Goal: Task Accomplishment & Management: Use online tool/utility

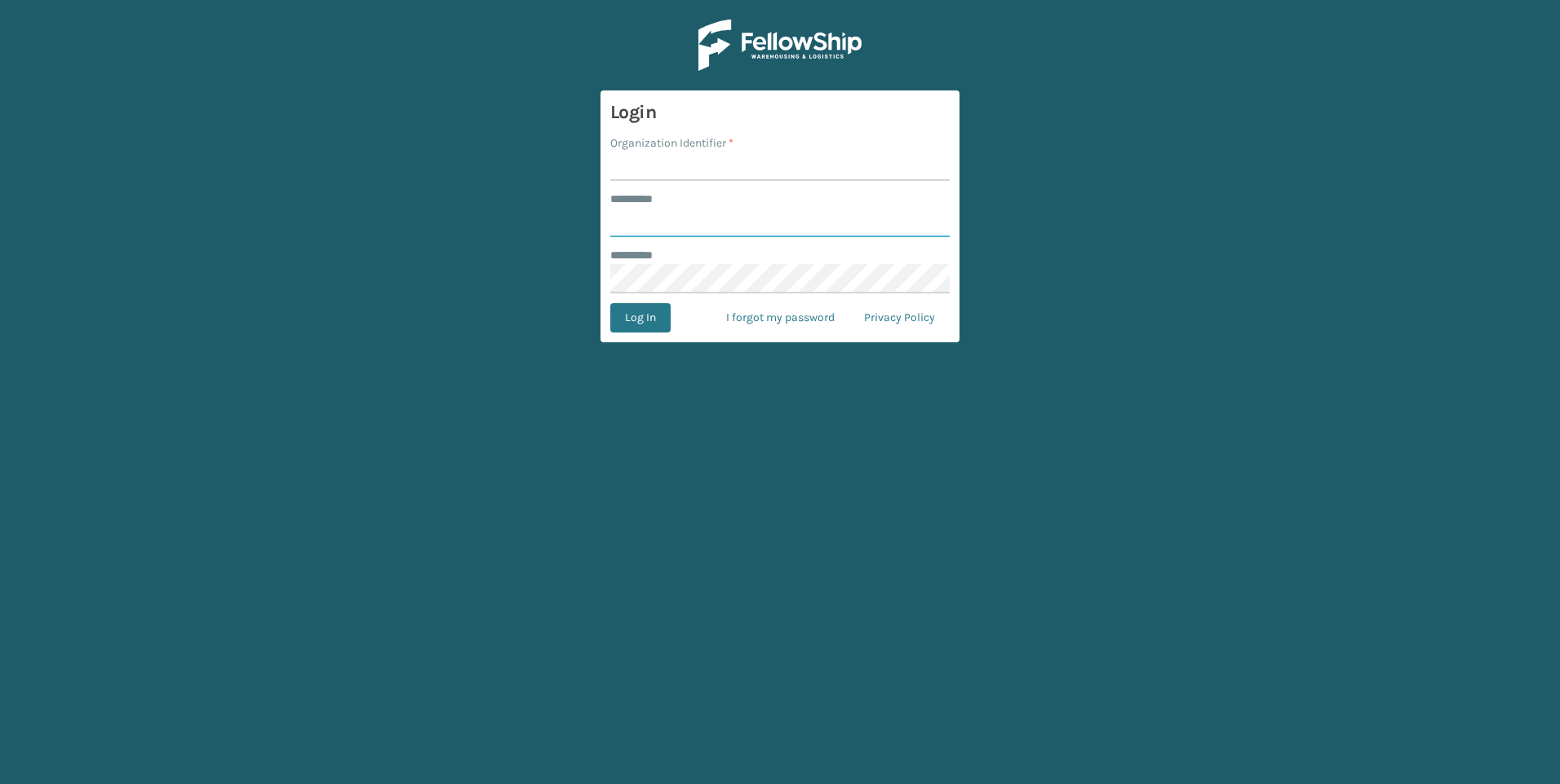
type input "***"
click at [750, 181] on input "Organization Identifier *" at bounding box center [780, 166] width 339 height 29
type input "Fellowship - West"
click at [615, 318] on button "Log In" at bounding box center [640, 317] width 61 height 29
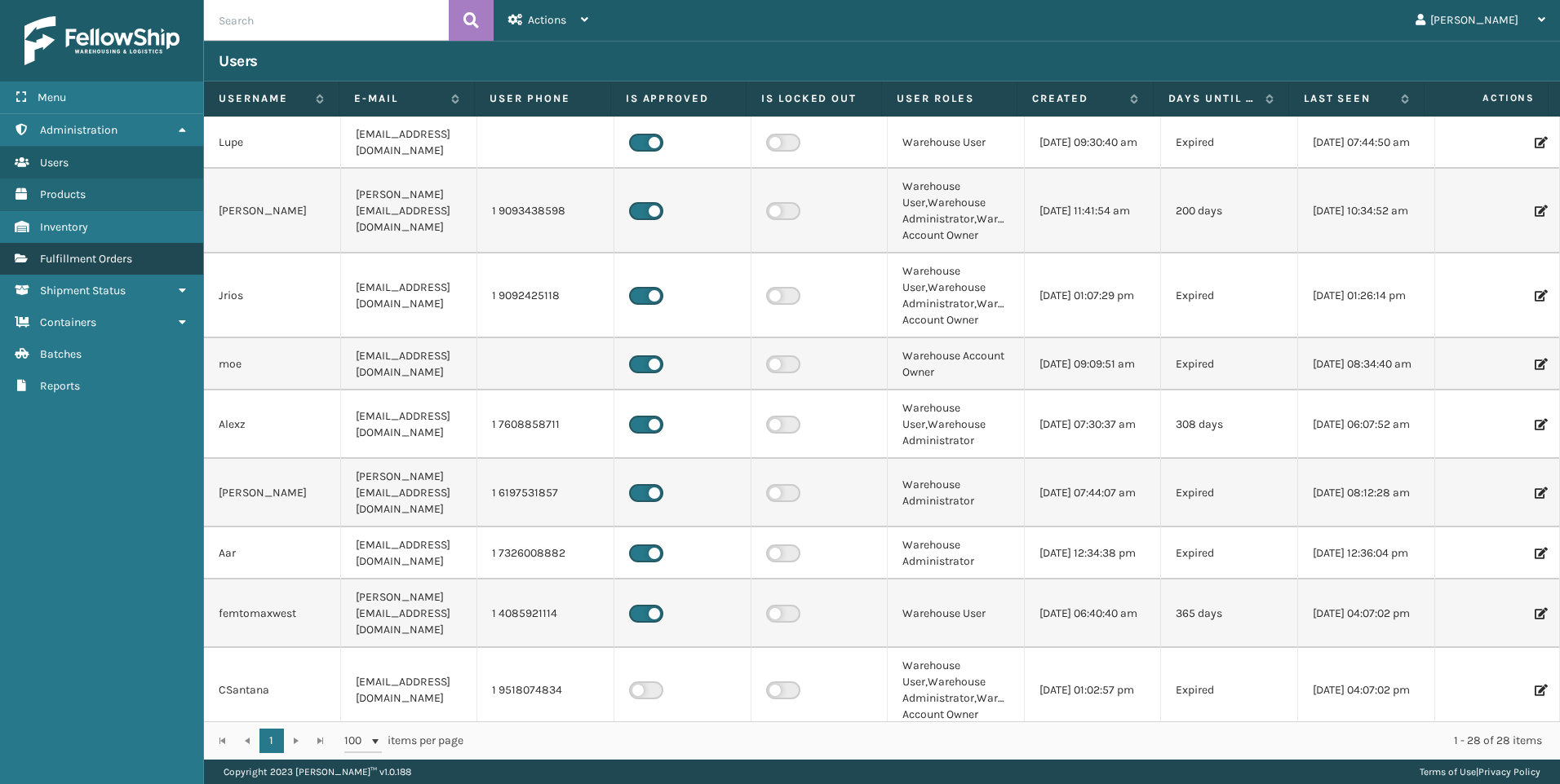
click at [90, 256] on span "Fulfillment Orders" at bounding box center [86, 259] width 92 height 14
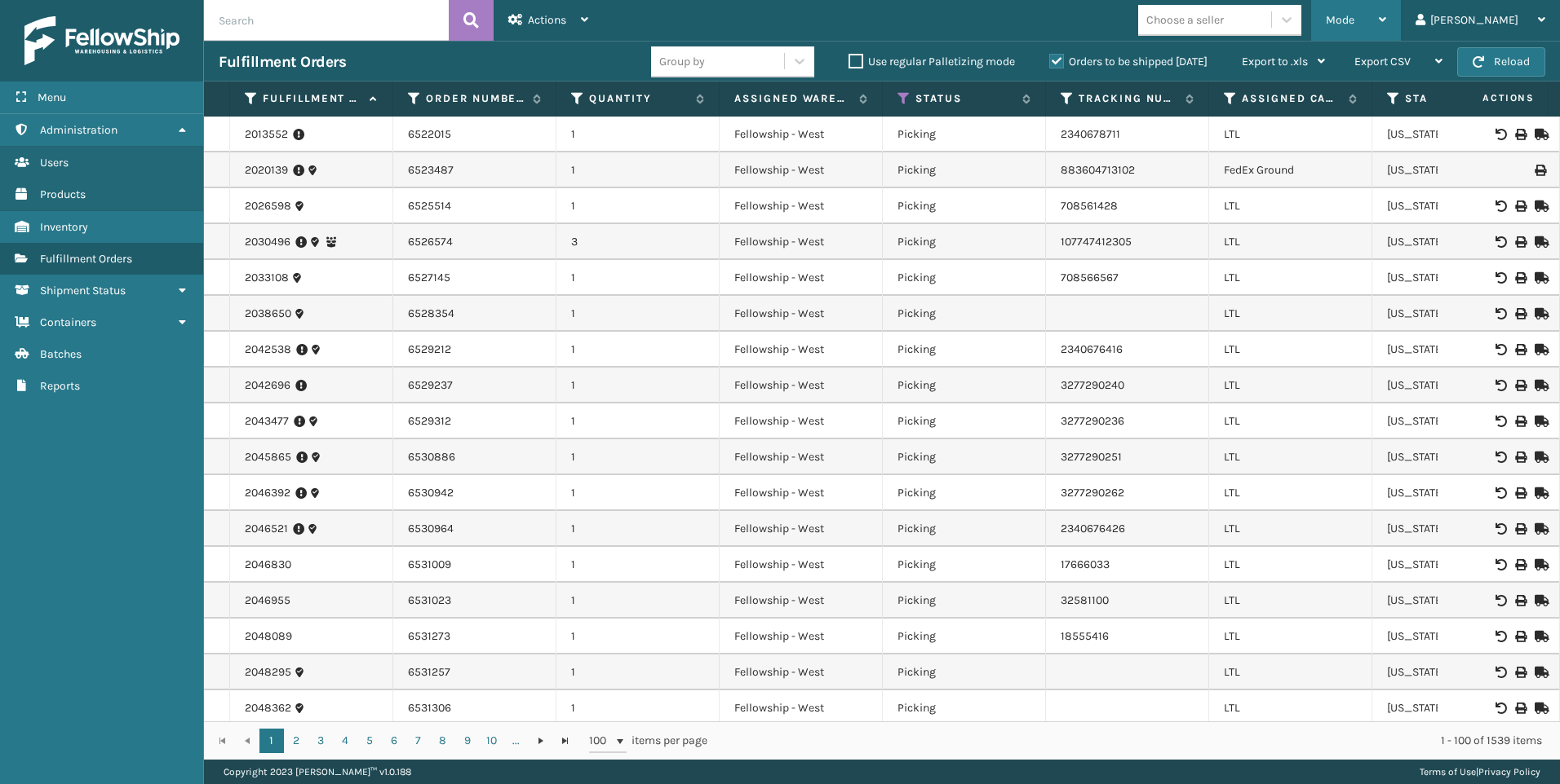
click at [1386, 32] on div "Mode" at bounding box center [1355, 20] width 61 height 40
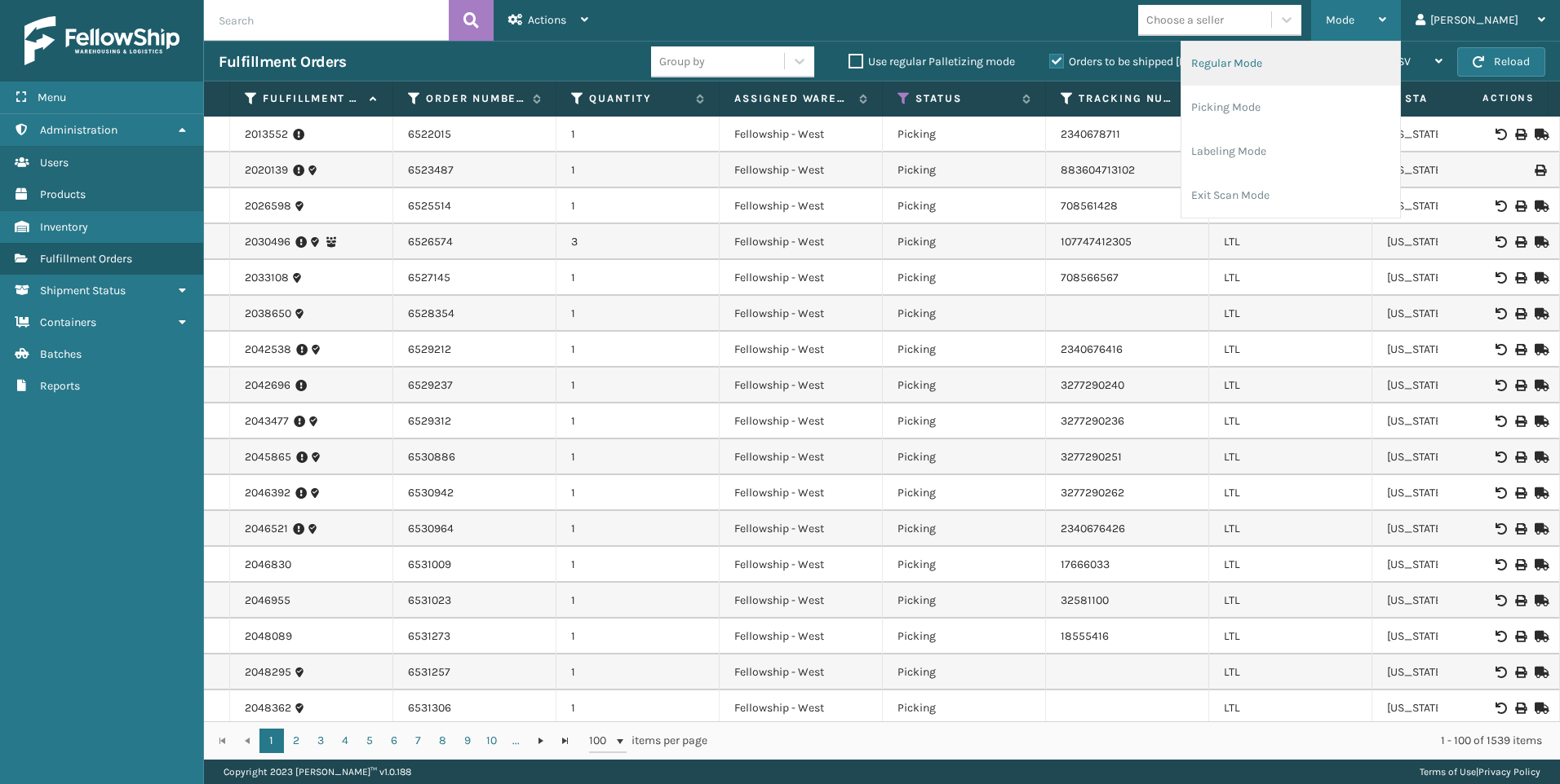
click at [1263, 43] on li "Regular Mode" at bounding box center [1290, 63] width 219 height 44
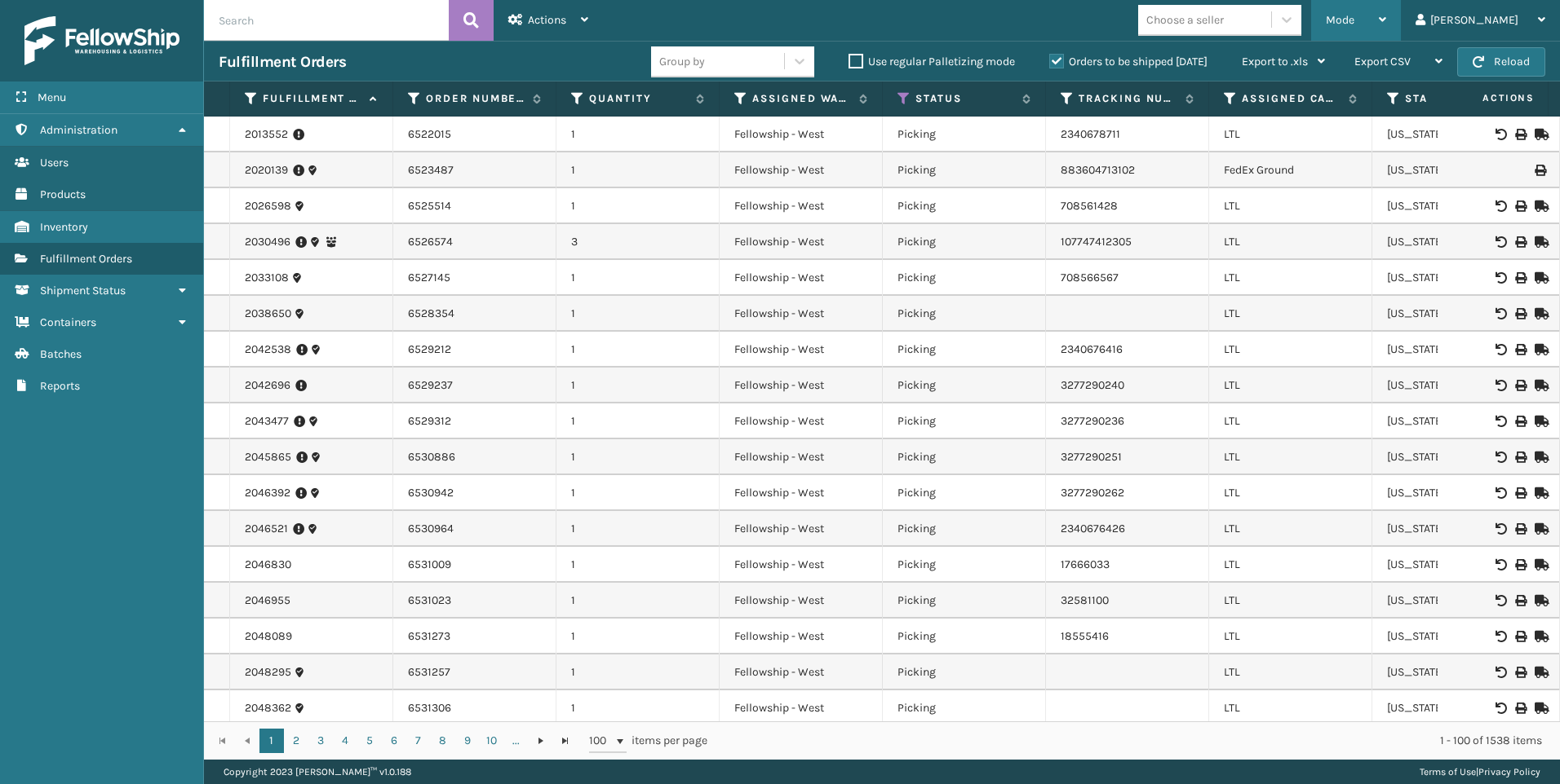
click at [1354, 16] on span "Mode" at bounding box center [1340, 20] width 29 height 14
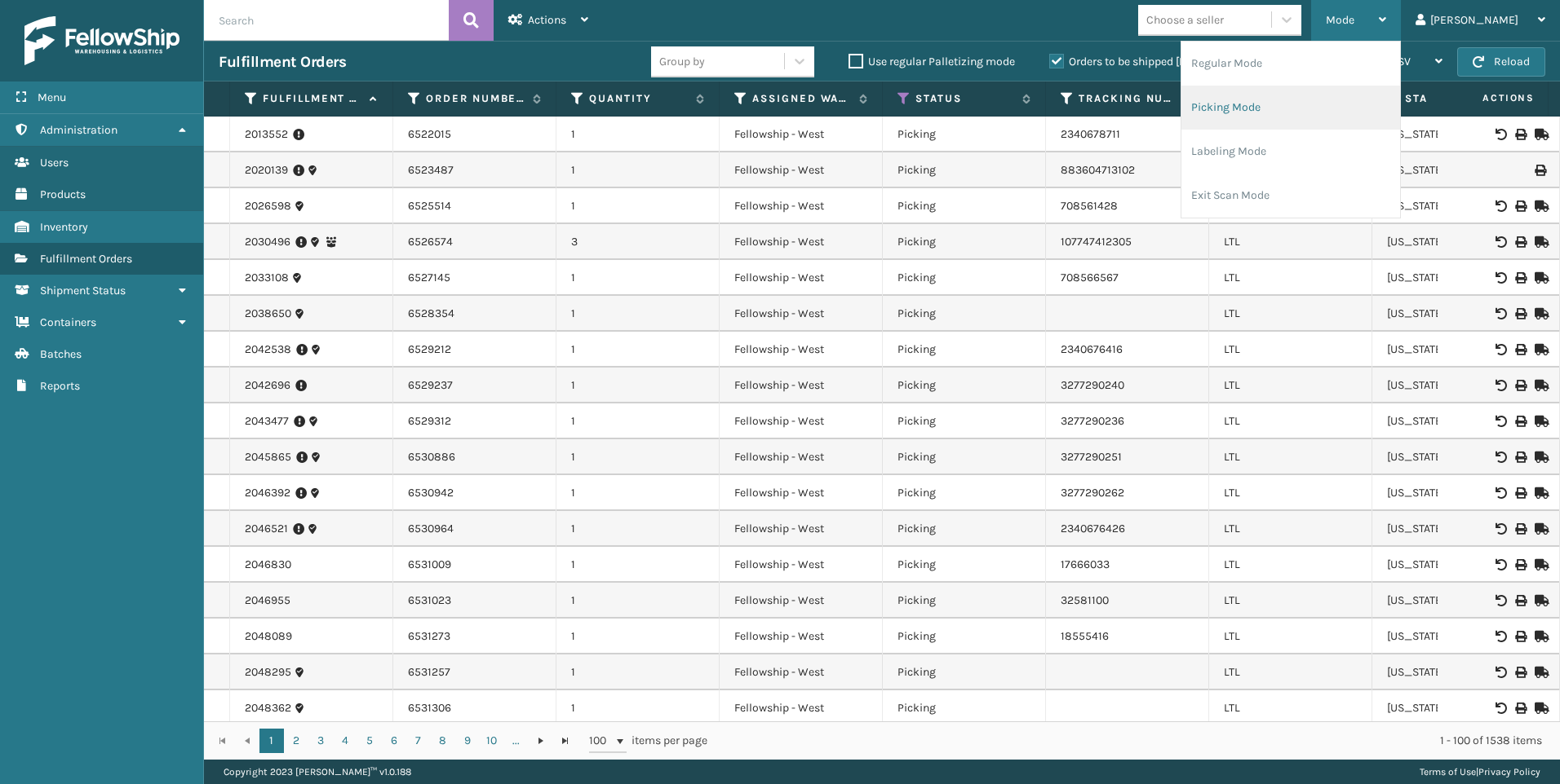
click at [1310, 113] on li "Picking Mode" at bounding box center [1290, 108] width 219 height 44
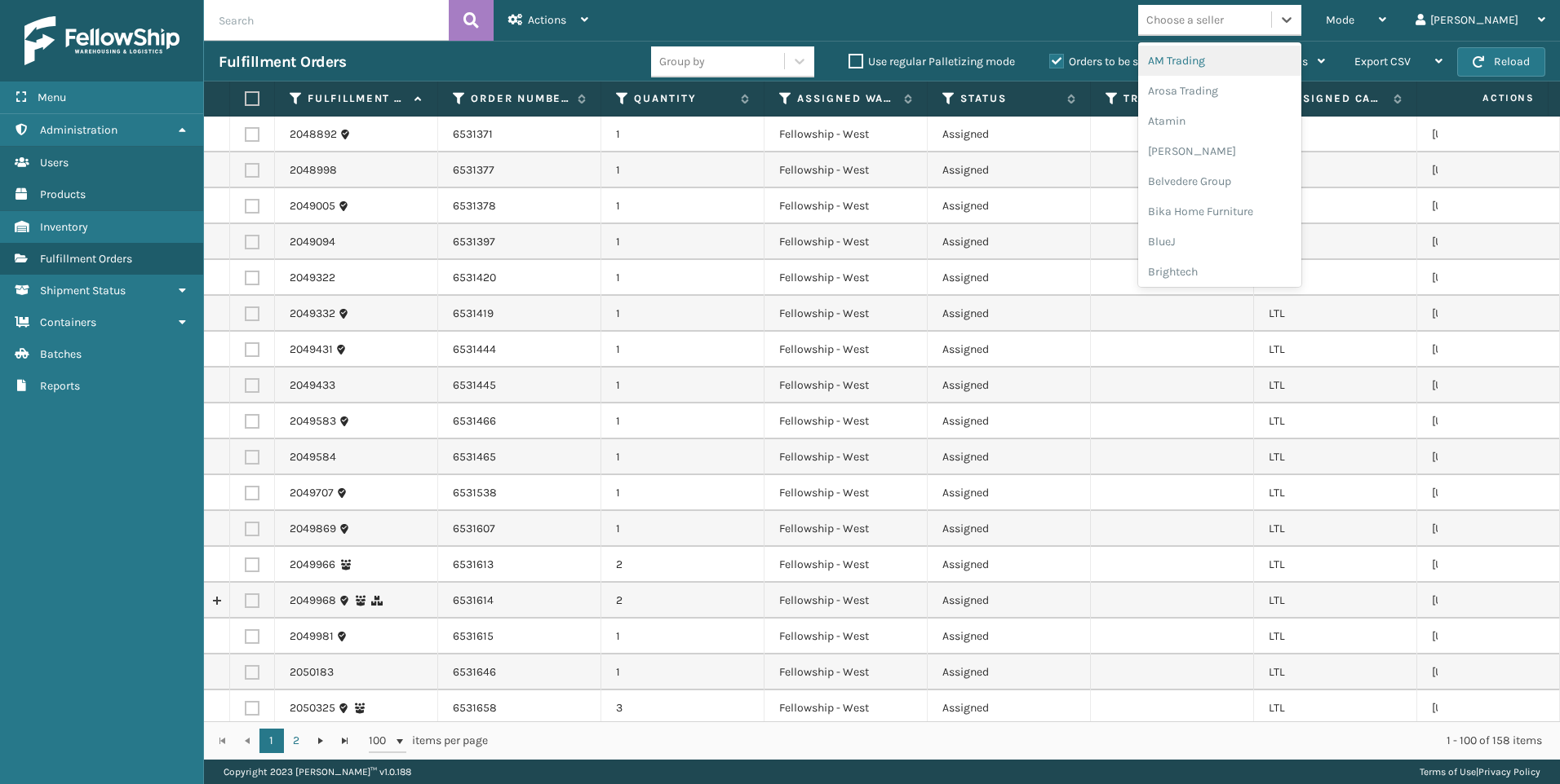
click at [1246, 29] on div "Choose a seller" at bounding box center [1204, 19] width 133 height 27
click at [1277, 228] on div "SleepGeekz" at bounding box center [1220, 238] width 163 height 30
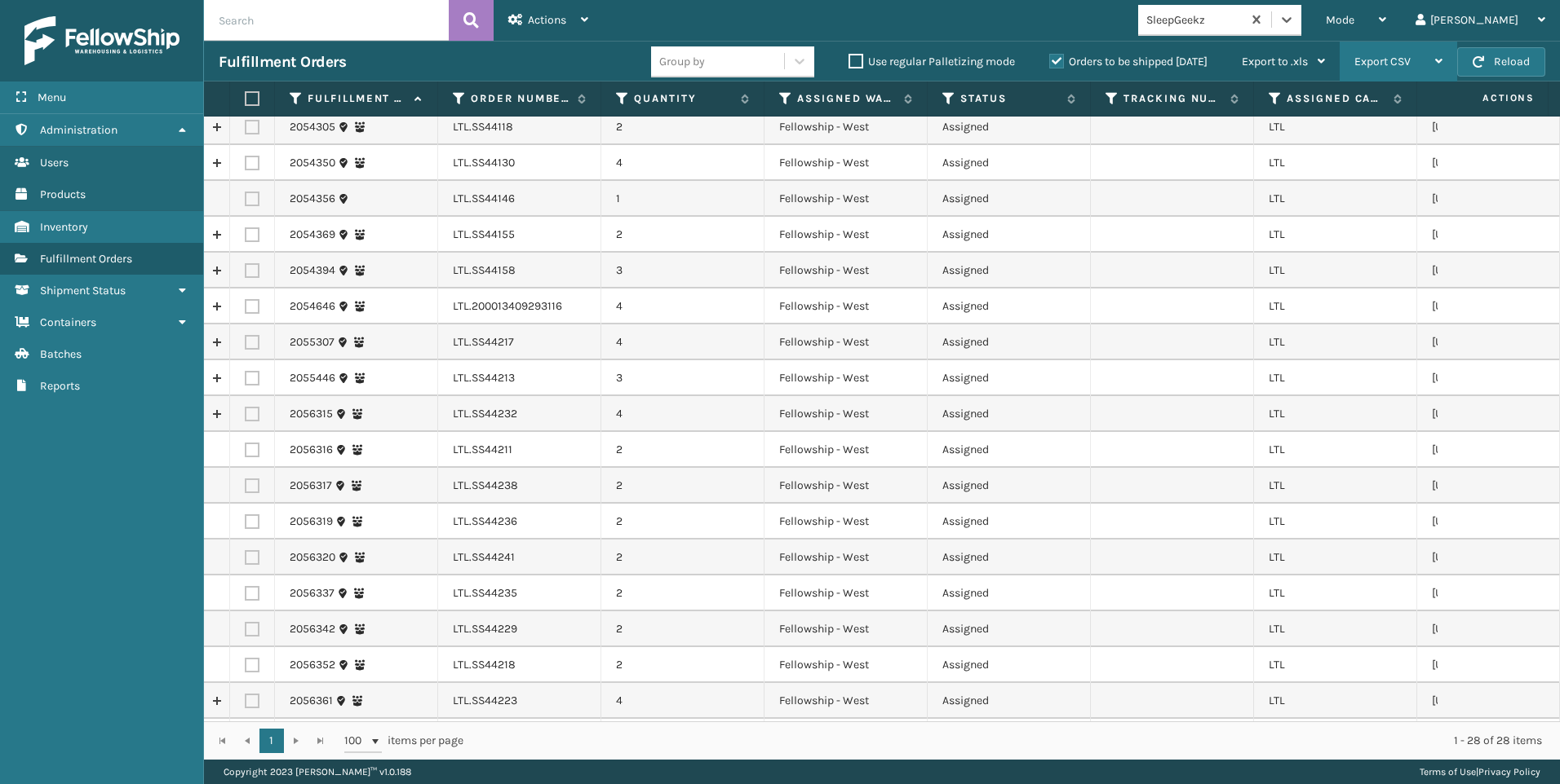
scroll to position [407, 0]
click at [1354, 23] on span "Mode" at bounding box center [1340, 20] width 29 height 14
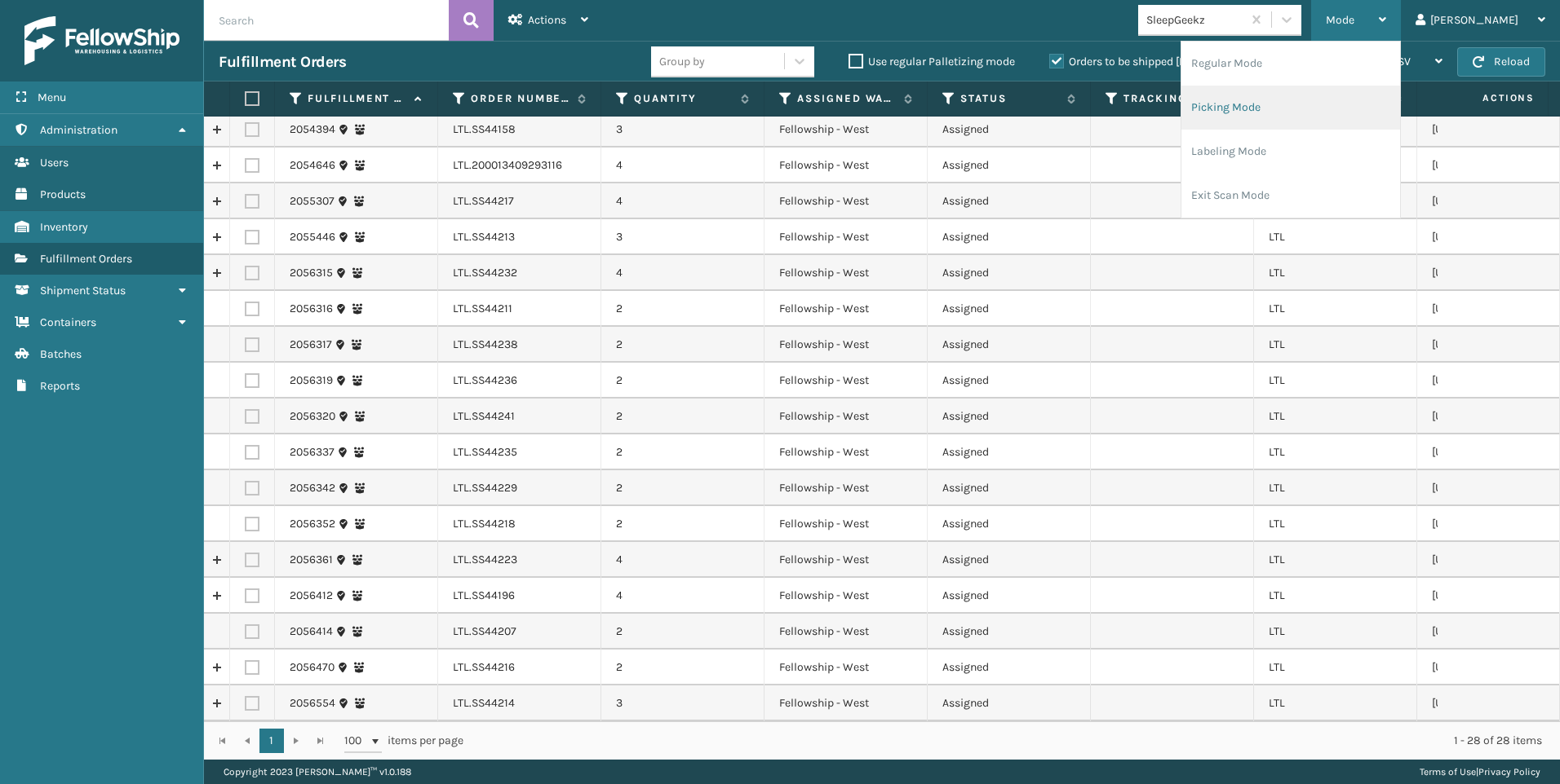
click at [1361, 116] on li "Picking Mode" at bounding box center [1290, 108] width 219 height 44
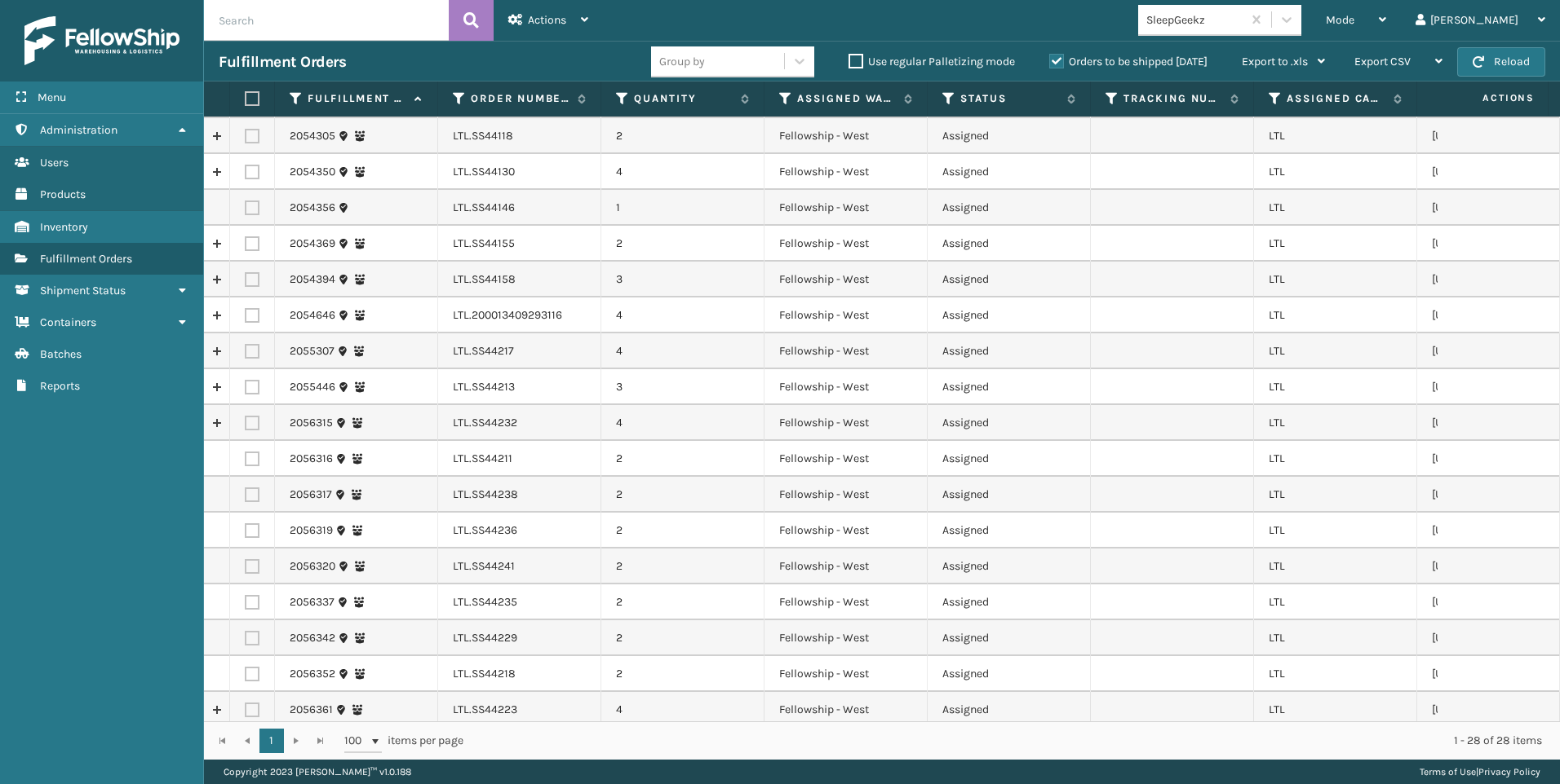
scroll to position [0, 0]
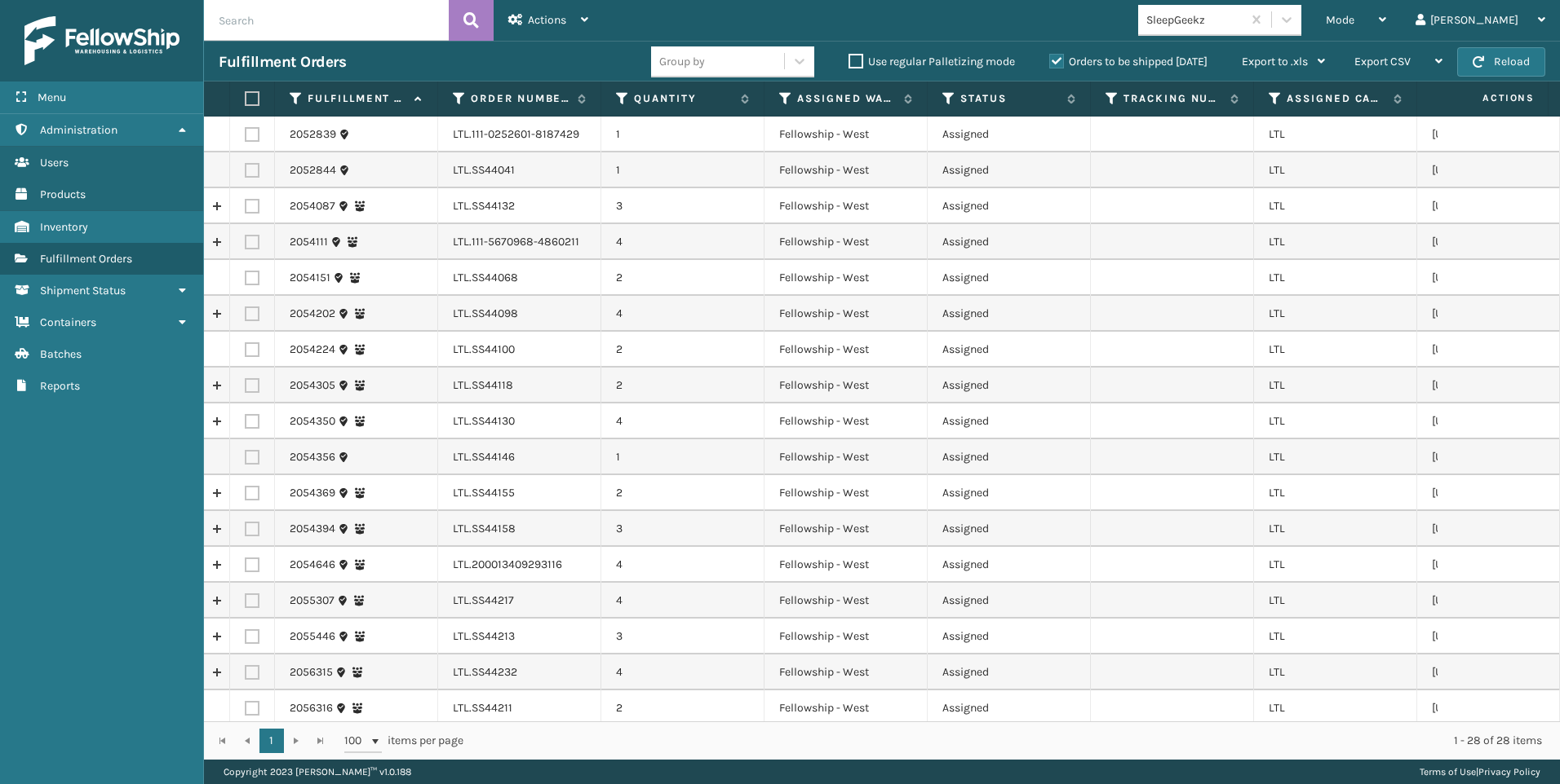
click at [254, 97] on label at bounding box center [249, 98] width 10 height 15
click at [246, 97] on input "checkbox" at bounding box center [245, 99] width 1 height 11
checkbox input "true"
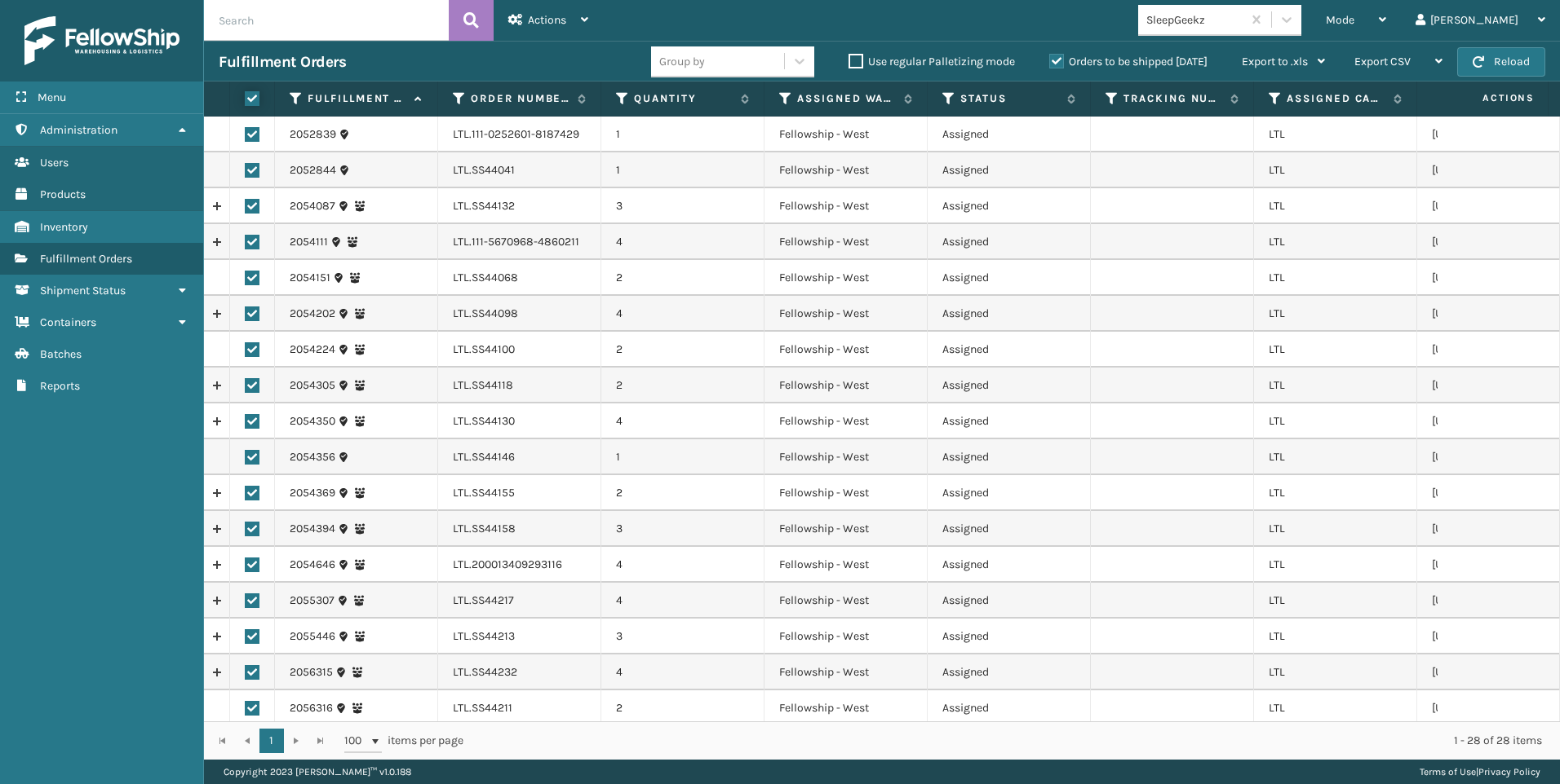
checkbox input "true"
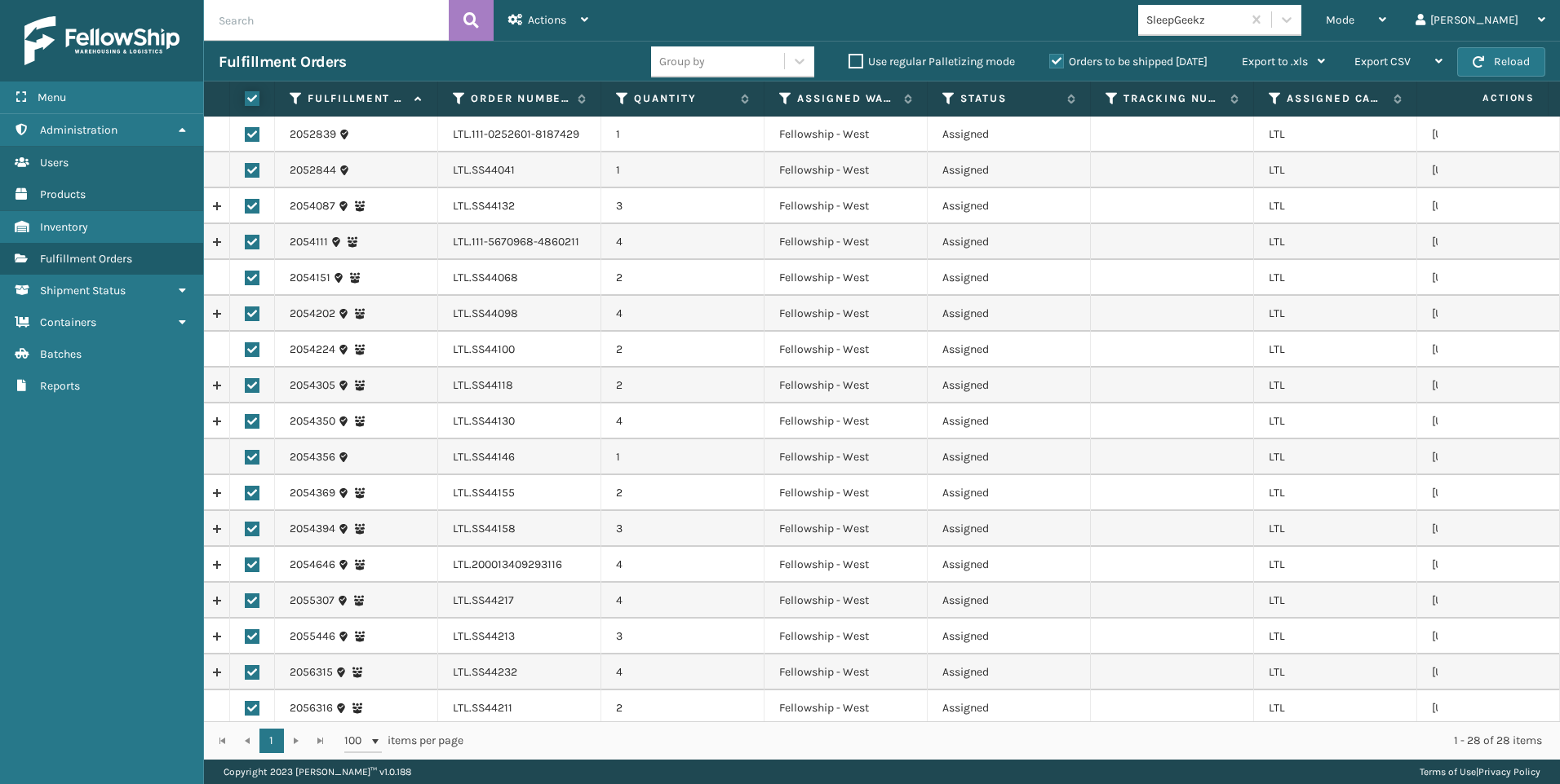
checkbox input "true"
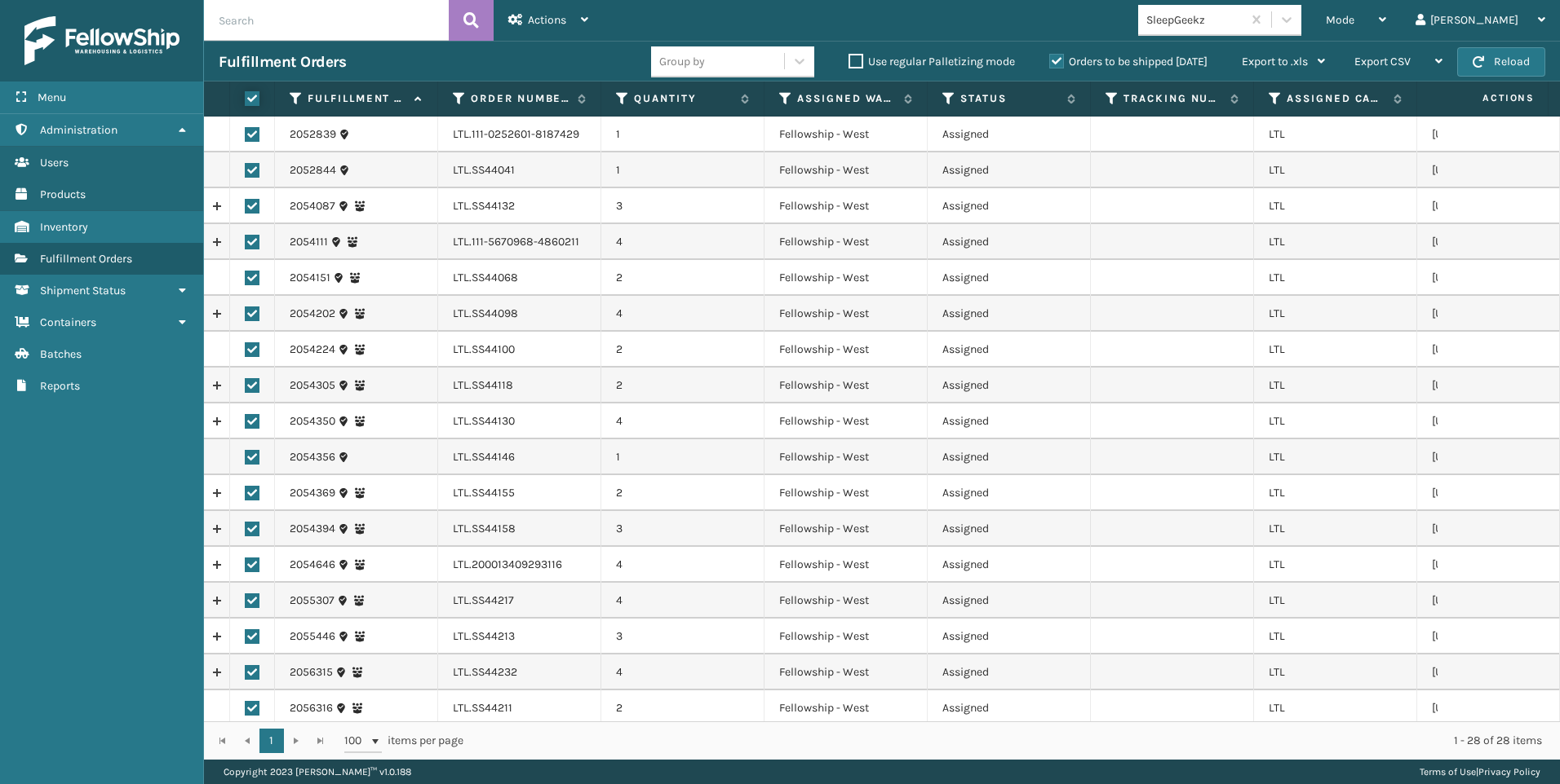
checkbox input "true"
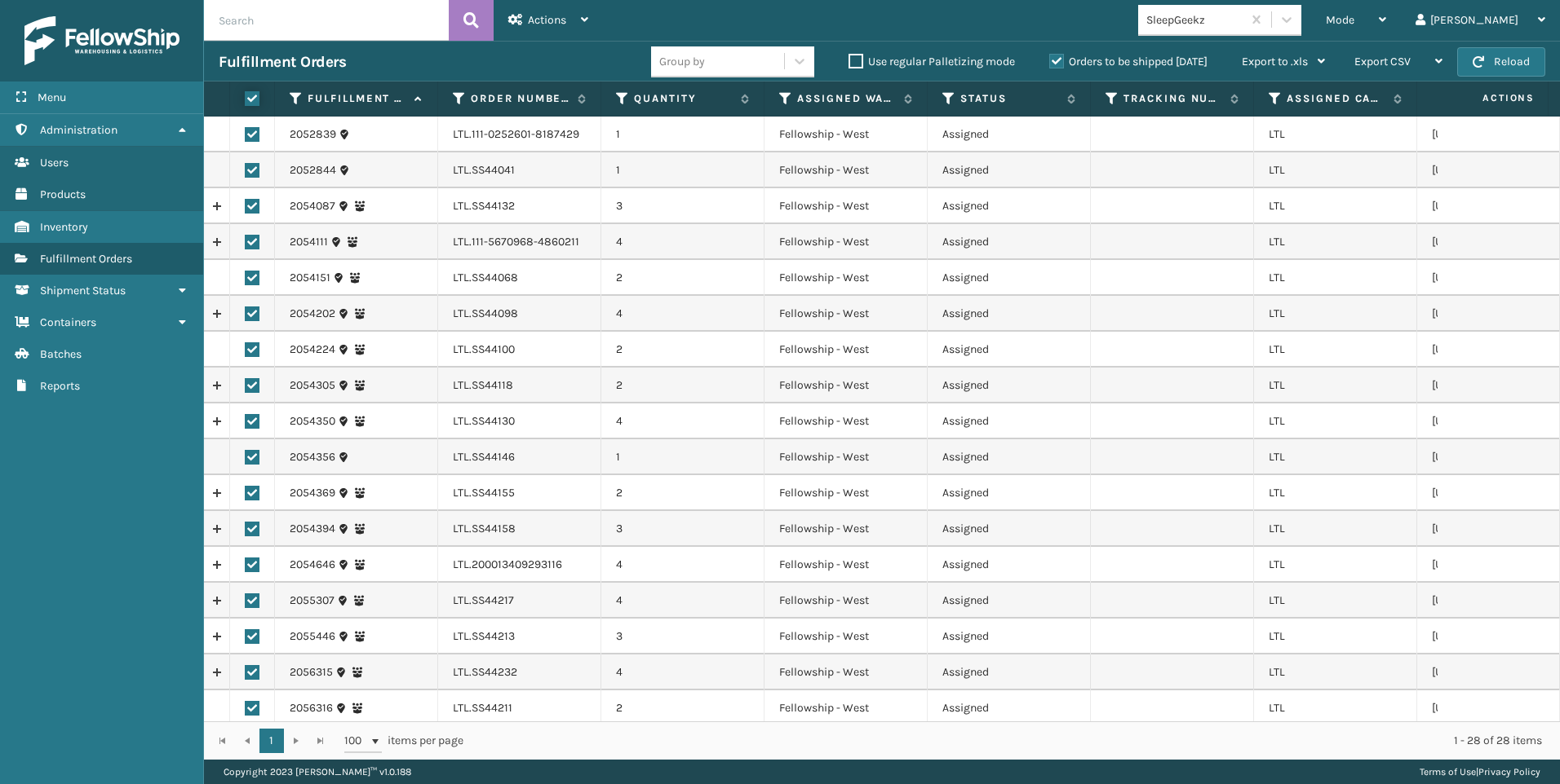
checkbox input "true"
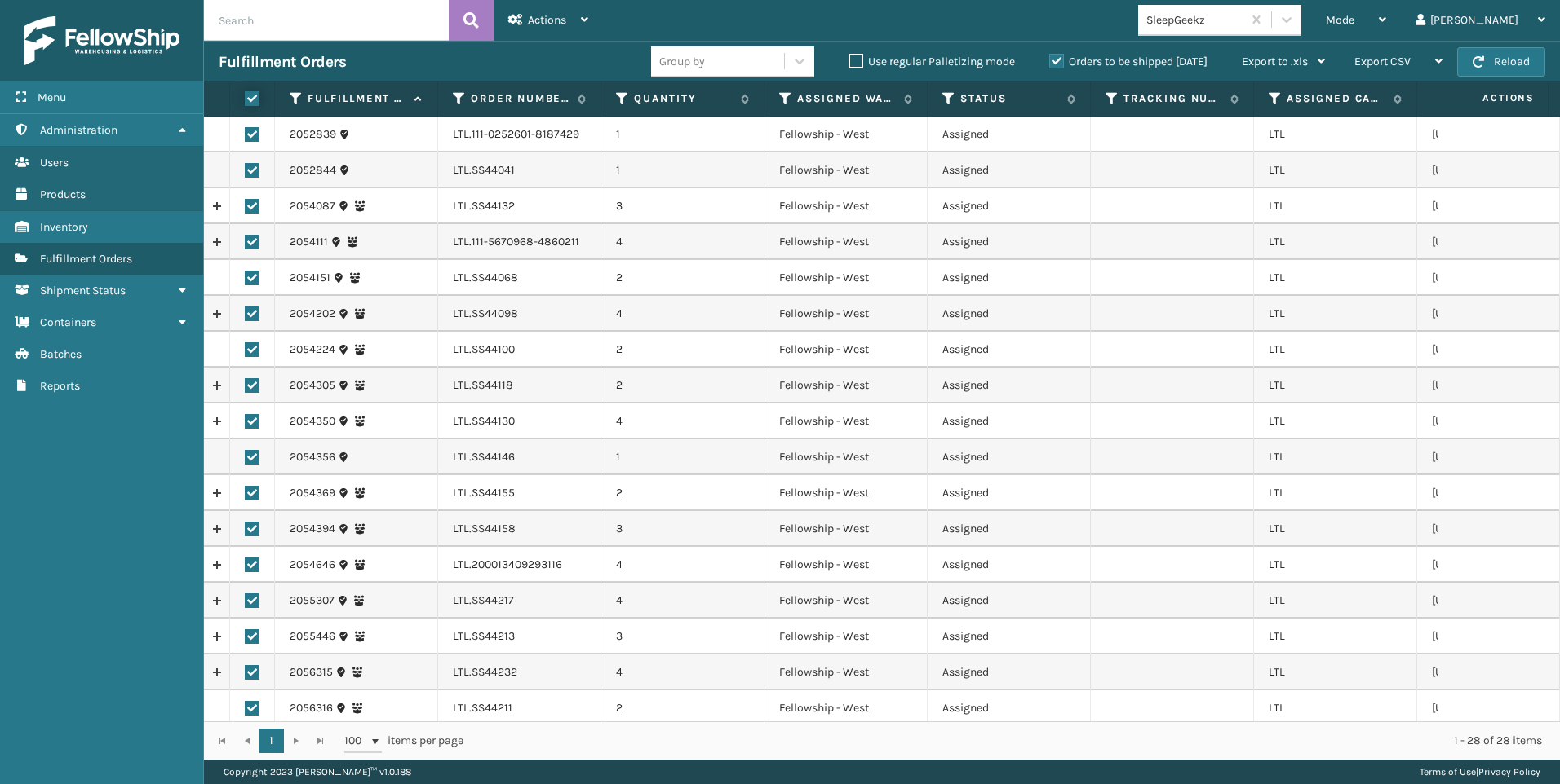
checkbox input "true"
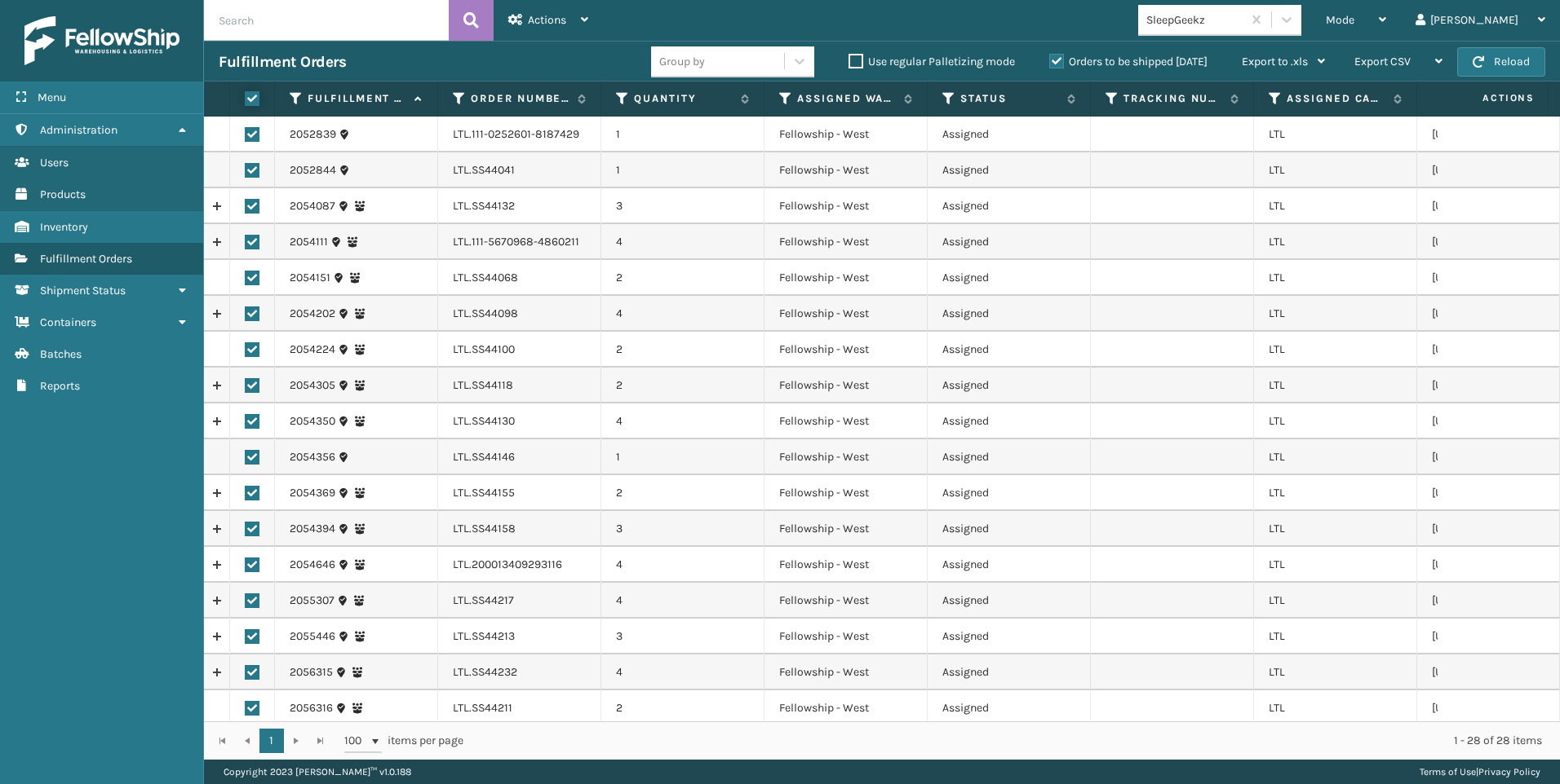
checkbox input "true"
click at [521, 40] on div "Actions" at bounding box center [548, 20] width 80 height 40
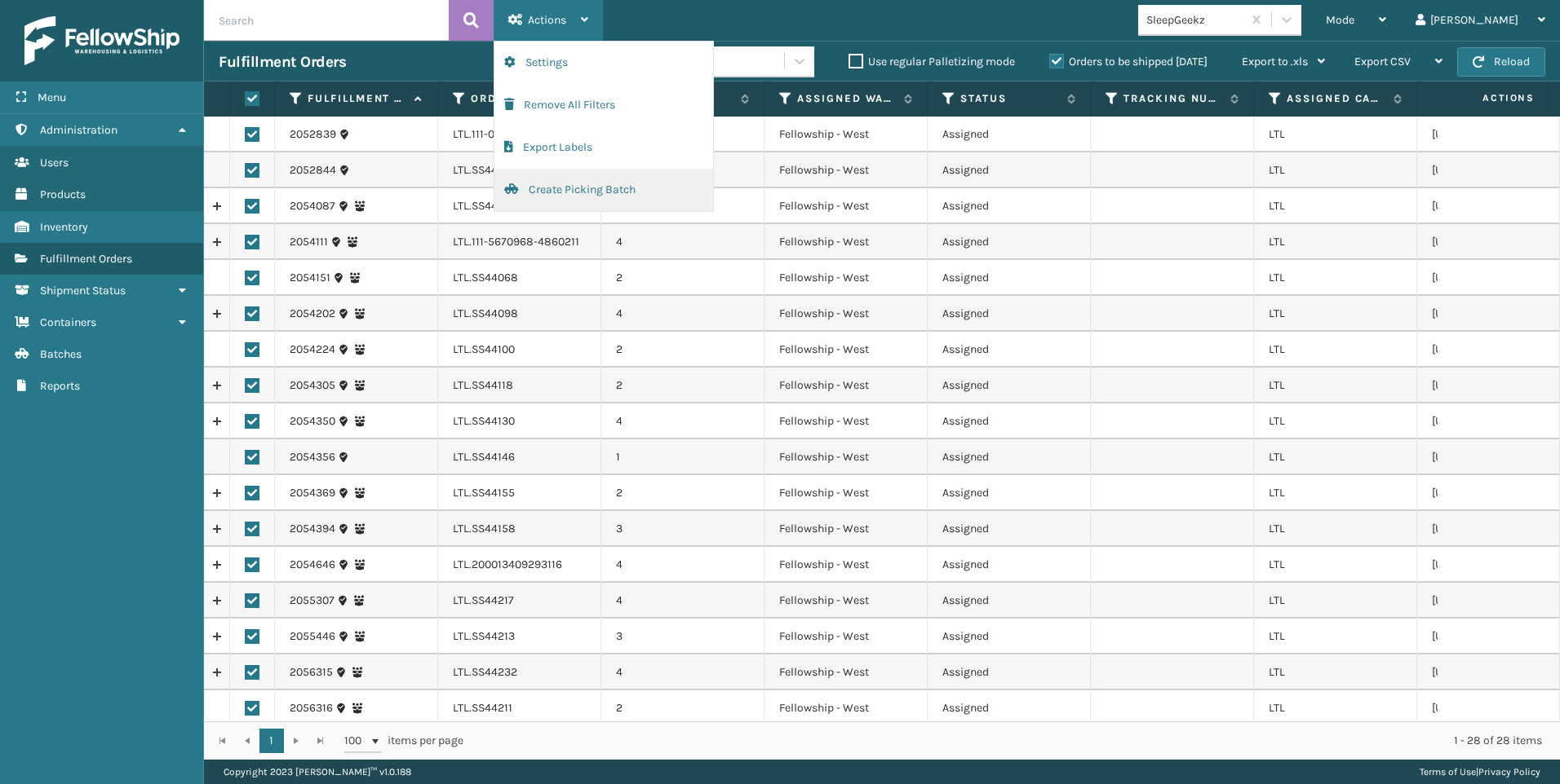
click at [525, 183] on button "Create Picking Batch" at bounding box center [603, 190] width 219 height 42
